Goal: Task Accomplishment & Management: Use online tool/utility

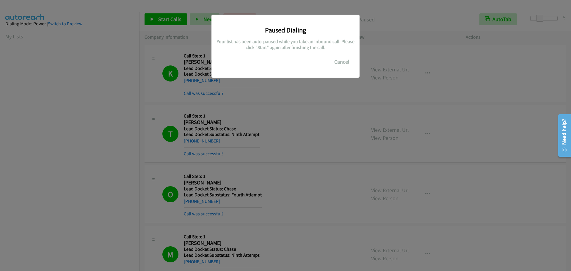
scroll to position [63, 0]
click at [338, 62] on button "Cancel" at bounding box center [342, 62] width 26 height 12
click at [105, 120] on div "Paused Dialing Your list has been auto-paused while you take an inbound call. P…" at bounding box center [285, 138] width 571 height 266
click at [340, 63] on button "Cancel" at bounding box center [342, 62] width 26 height 12
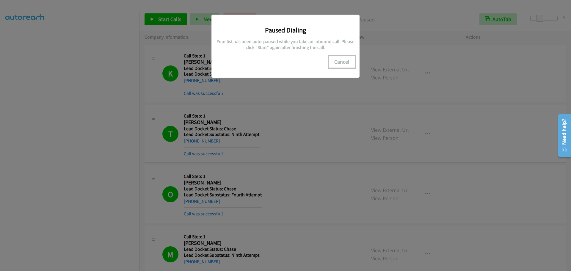
click at [340, 63] on button "Cancel" at bounding box center [342, 62] width 26 height 12
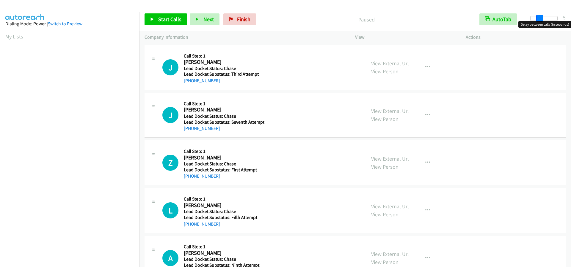
drag, startPoint x: 529, startPoint y: 22, endPoint x: 538, endPoint y: 21, distance: 8.9
click at [538, 21] on body "Start Calls Pause Next Finish Paused AutoTab AutoTab 5 Company Information Info…" at bounding box center [285, 14] width 571 height 28
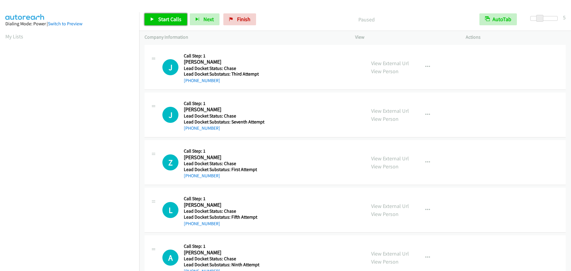
click at [162, 24] on link "Start Calls" at bounding box center [166, 19] width 43 height 12
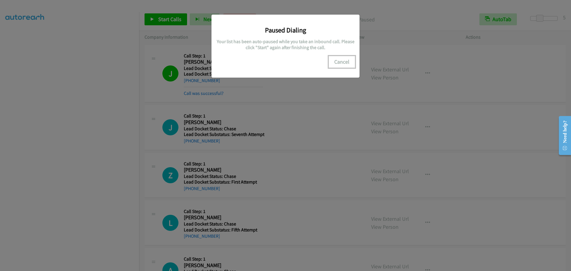
click at [346, 60] on button "Cancel" at bounding box center [342, 62] width 26 height 12
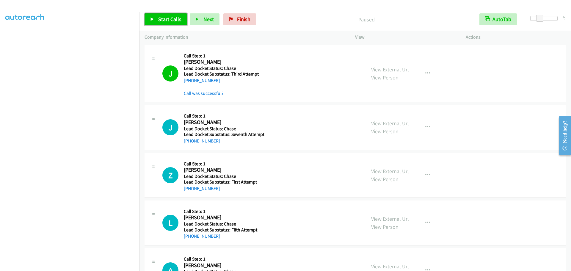
click at [162, 18] on span "Start Calls" at bounding box center [169, 19] width 23 height 7
